Goal: Task Accomplishment & Management: Use online tool/utility

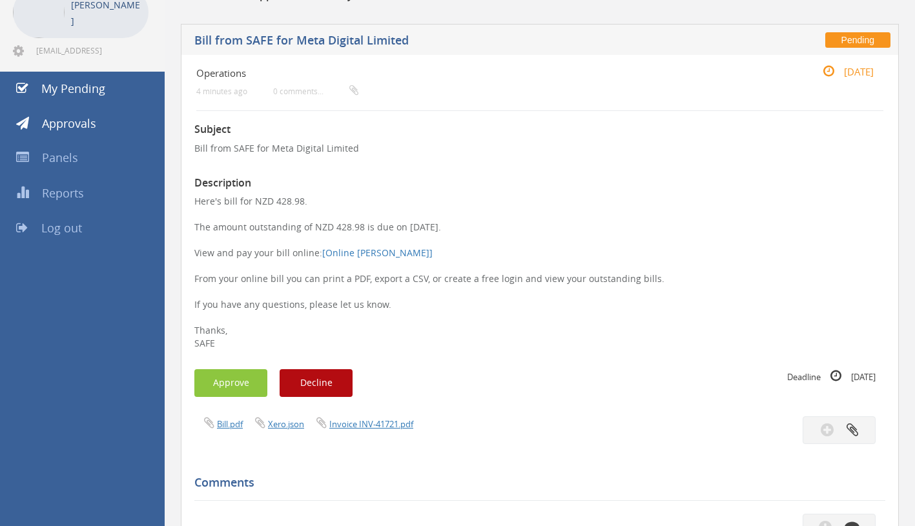
scroll to position [90, 0]
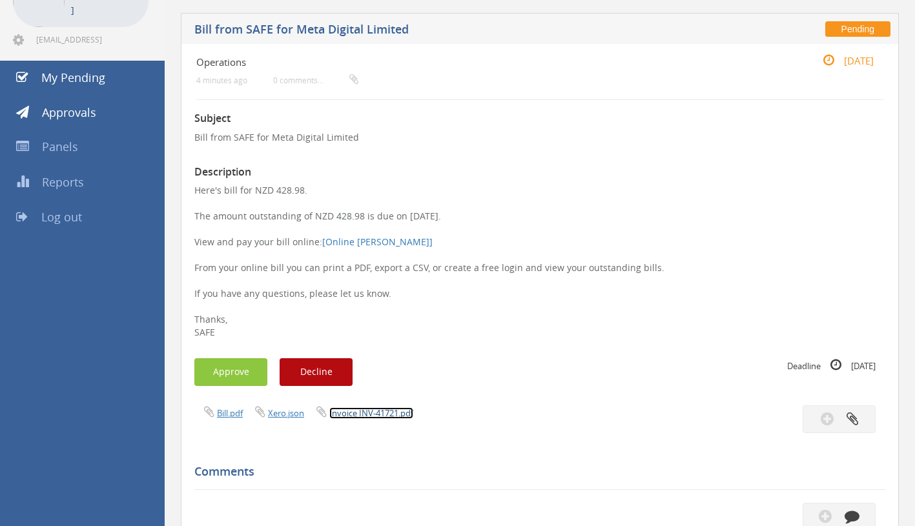
click at [381, 409] on link "Invoice INV-41721.pdf" at bounding box center [371, 413] width 84 height 12
click at [239, 369] on button "Approve" at bounding box center [230, 372] width 73 height 28
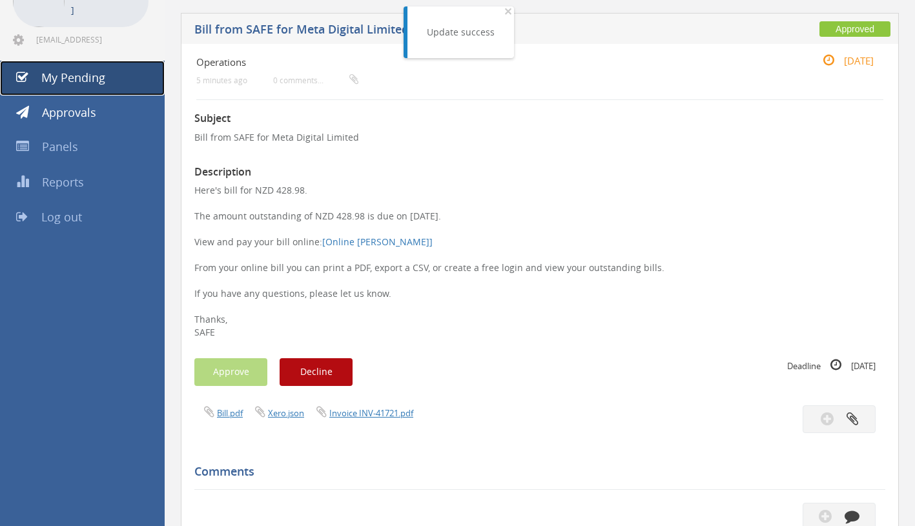
click at [116, 83] on link "My Pending" at bounding box center [82, 78] width 165 height 35
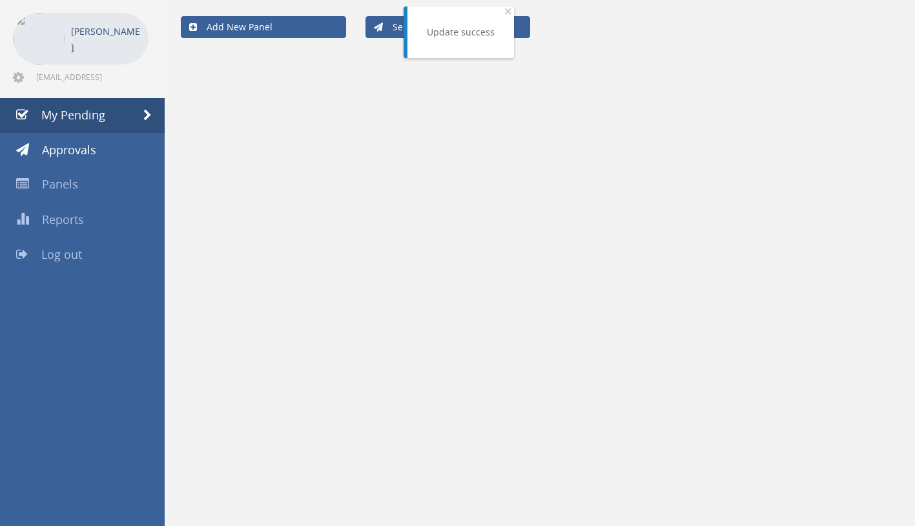
scroll to position [52, 0]
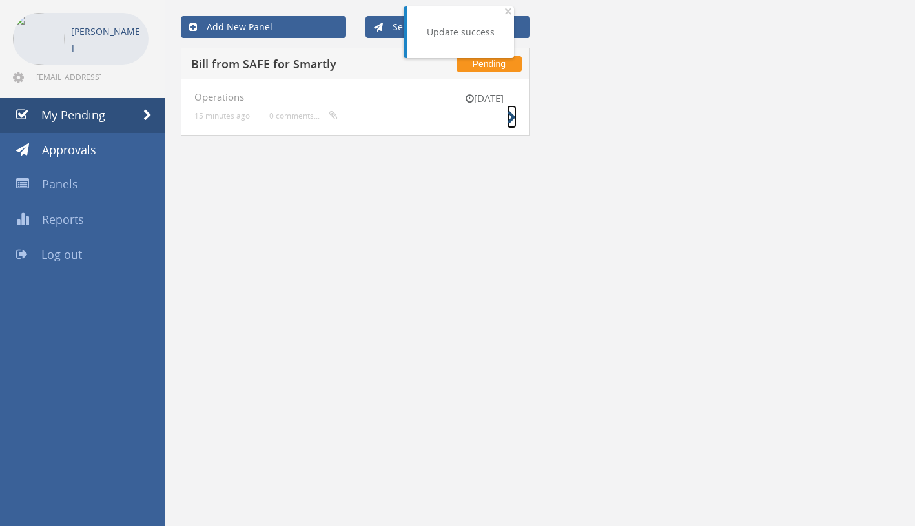
click at [510, 118] on icon at bounding box center [512, 118] width 10 height 14
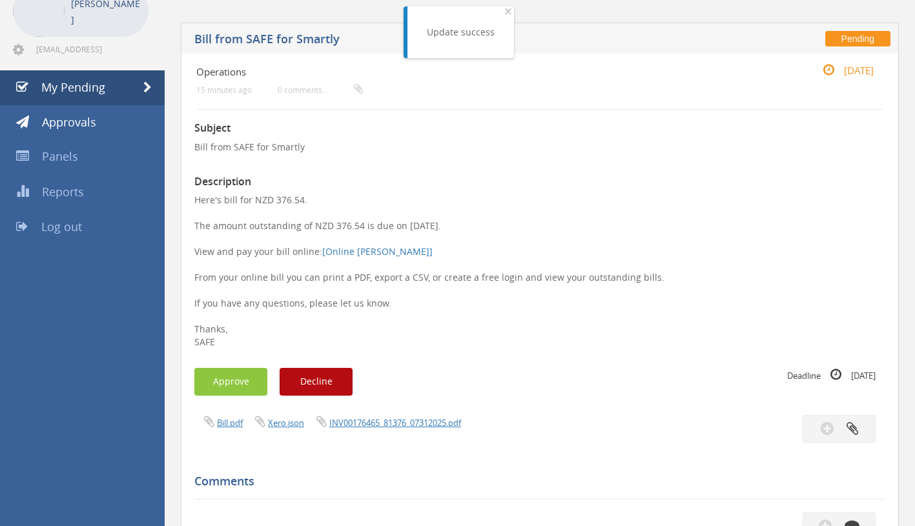
scroll to position [140, 0]
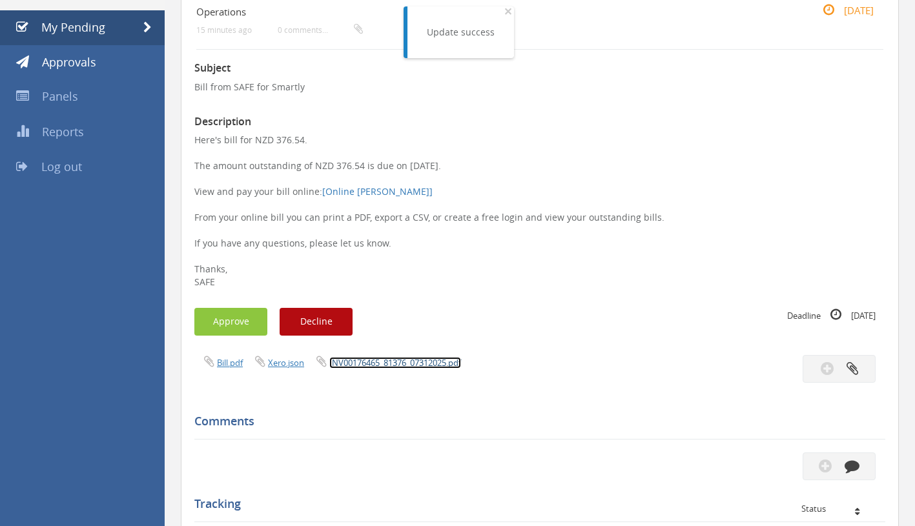
click at [411, 363] on link "INV00176465_81376_07312025.pdf" at bounding box center [395, 363] width 132 height 12
click at [237, 316] on button "Approve" at bounding box center [230, 322] width 73 height 28
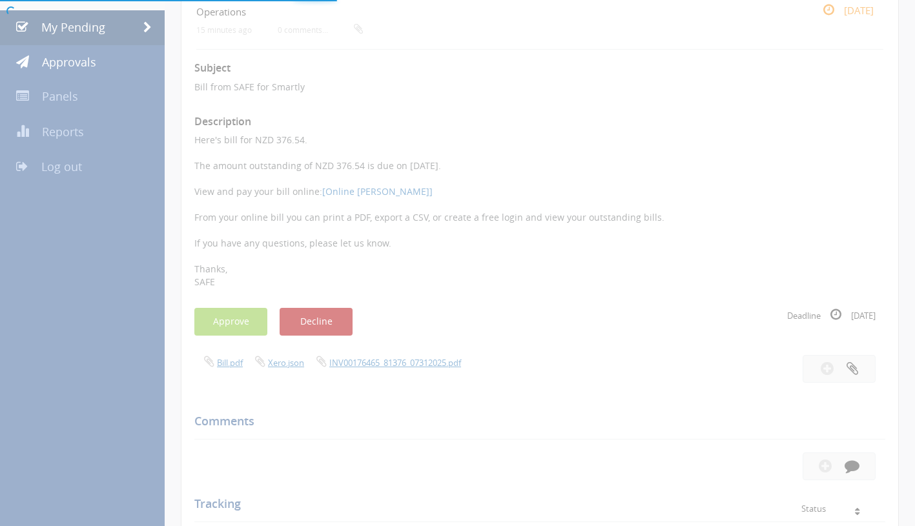
scroll to position [52, 0]
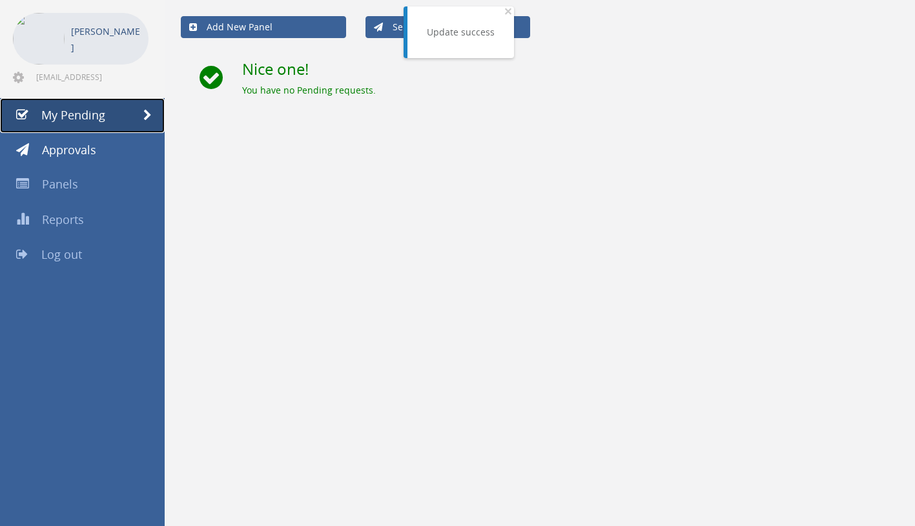
click at [109, 112] on link "My Pending" at bounding box center [82, 115] width 165 height 35
